Goal: Task Accomplishment & Management: Manage account settings

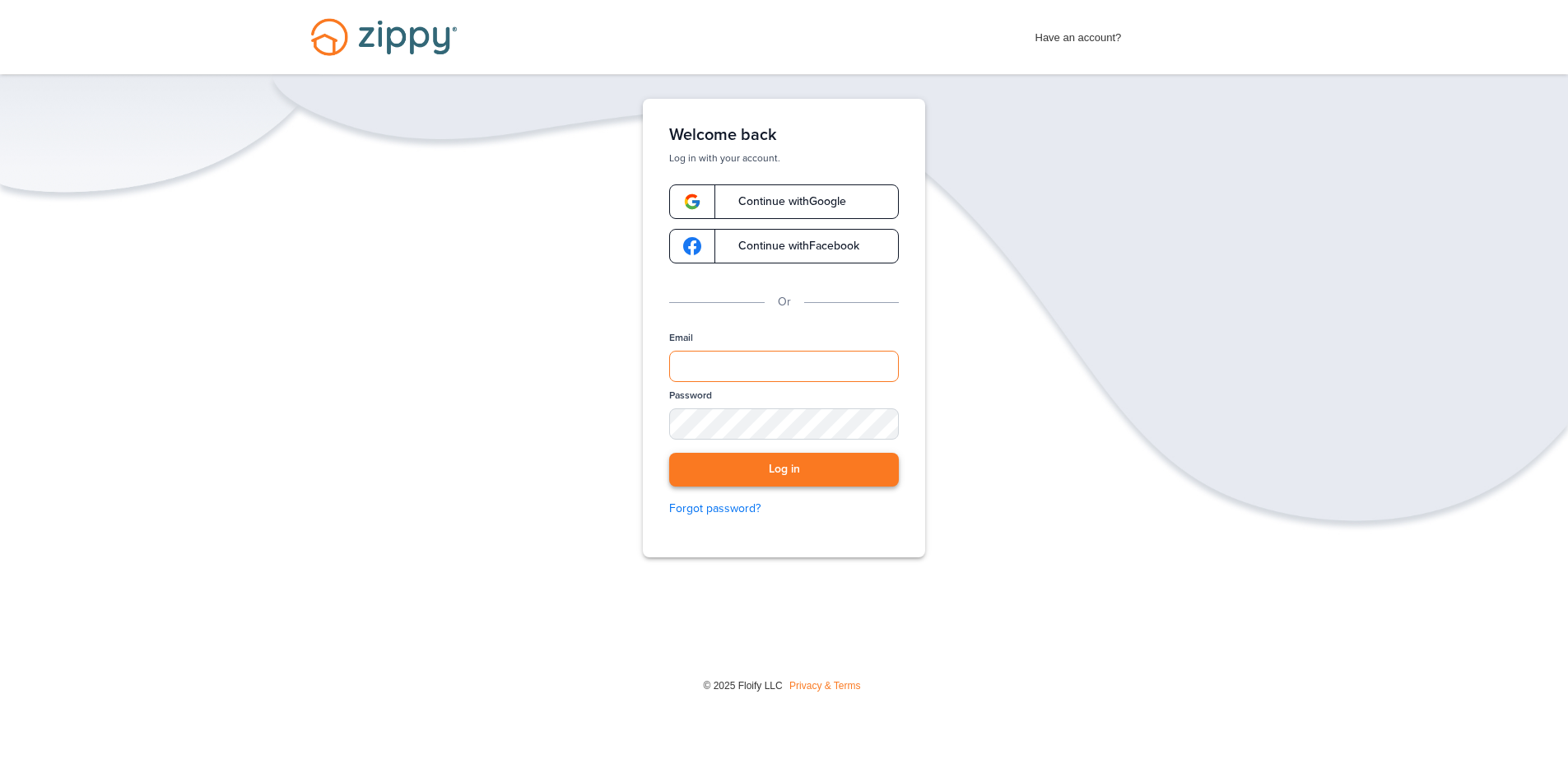
type input "**********"
click at [807, 477] on button "Log in" at bounding box center [784, 470] width 230 height 34
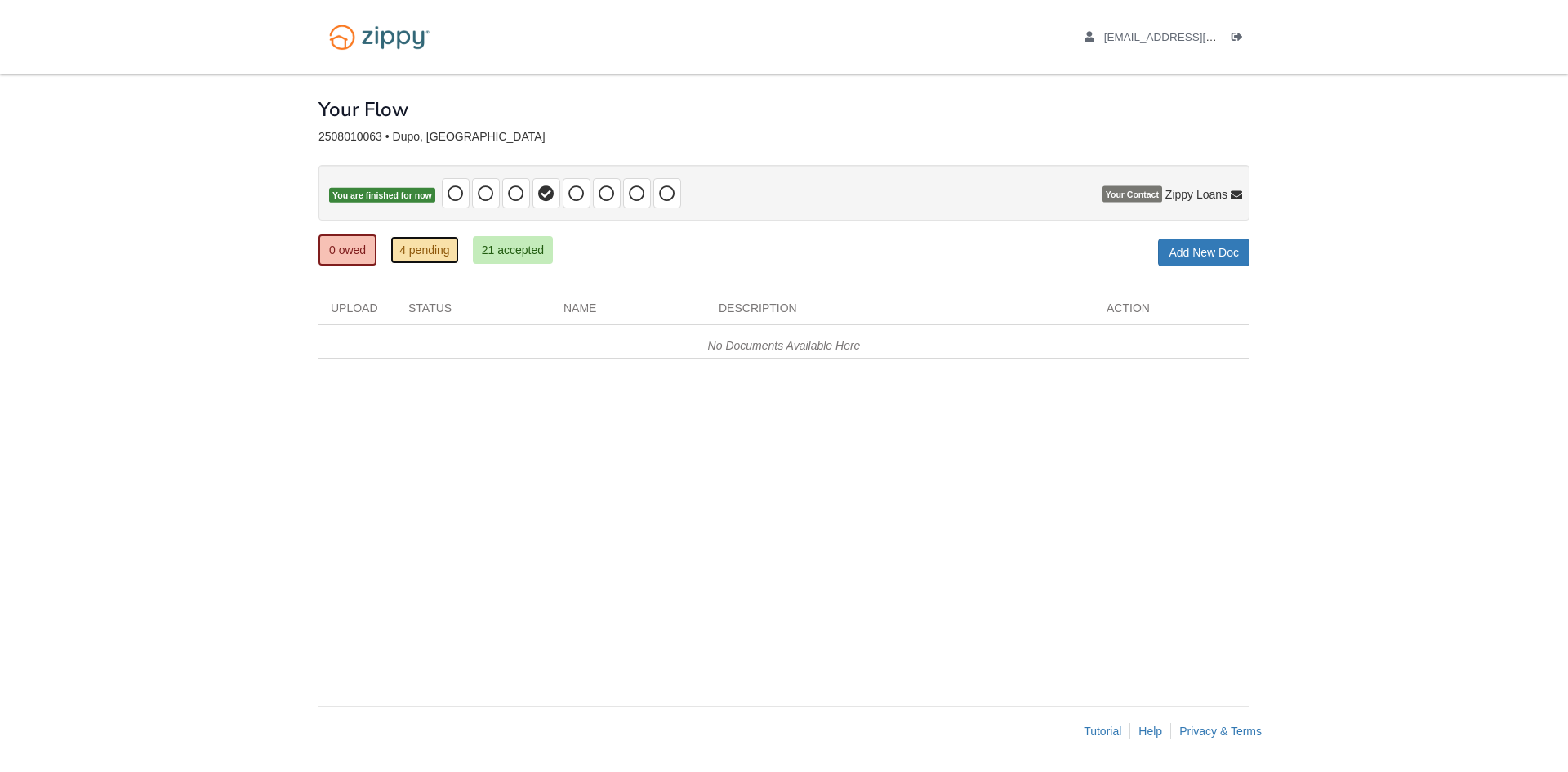
click at [442, 251] on link "4 pending" at bounding box center [424, 250] width 69 height 27
